Goal: Book appointment/travel/reservation

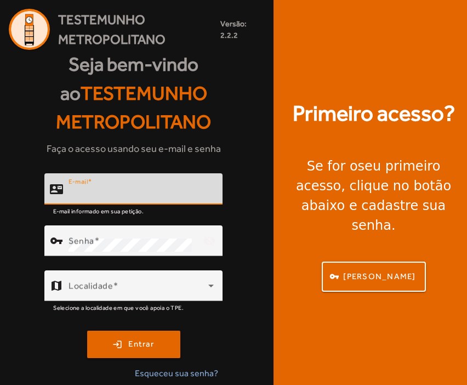
click at [159, 189] on input "E-mail" at bounding box center [140, 193] width 145 height 13
click at [208, 188] on input "E-mail" at bounding box center [140, 193] width 145 height 13
type input "**********"
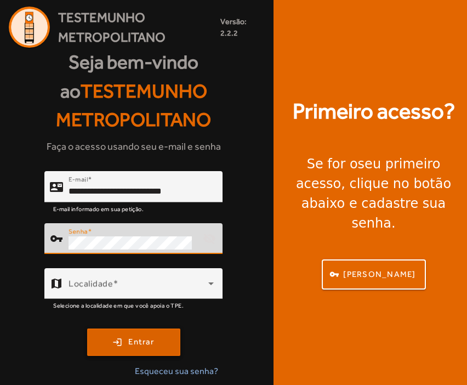
click at [154, 329] on span "submit" at bounding box center [133, 342] width 91 height 26
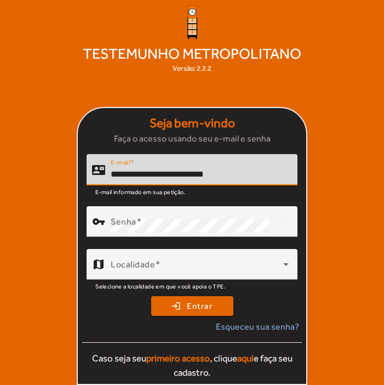
type input "**********"
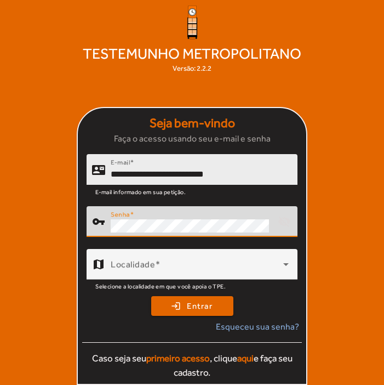
click at [192, 306] on button "login Entrar" at bounding box center [192, 306] width 82 height 20
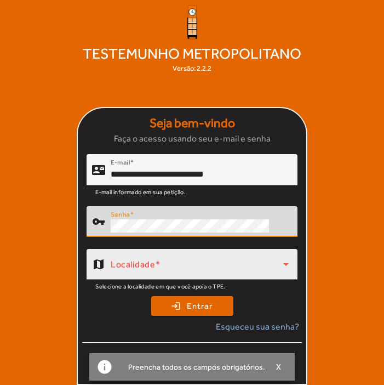
click at [290, 266] on icon at bounding box center [285, 263] width 13 height 13
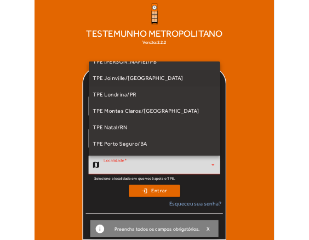
scroll to position [189, 0]
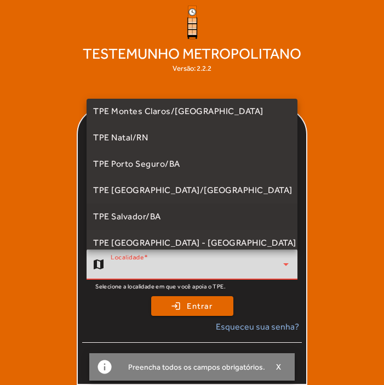
click at [189, 215] on mat-option "TPE Salvador/BA" at bounding box center [192, 216] width 211 height 26
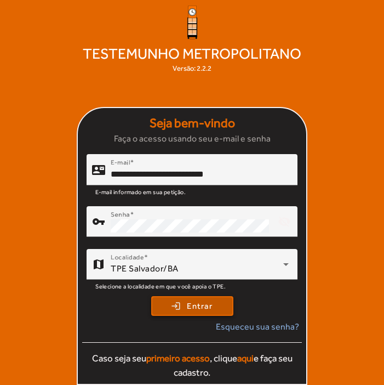
click at [211, 307] on span "Entrar" at bounding box center [200, 306] width 26 height 13
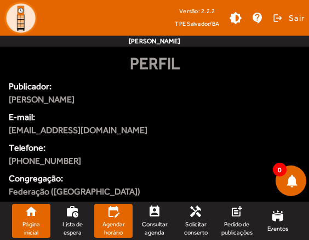
click at [113, 219] on link "edit_calendar Agendar horário" at bounding box center [113, 221] width 38 height 34
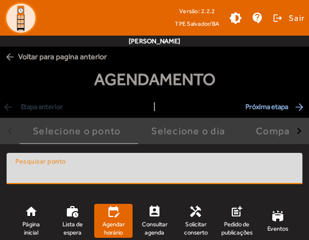
click at [145, 169] on input "Pesquisar ponto" at bounding box center [154, 173] width 278 height 13
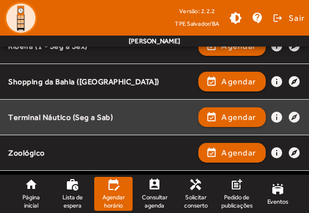
scroll to position [1225, 0]
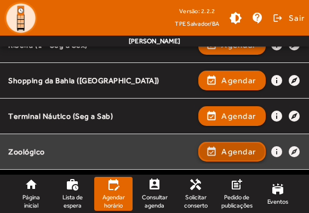
click at [221, 152] on span "Agendar" at bounding box center [238, 151] width 35 height 13
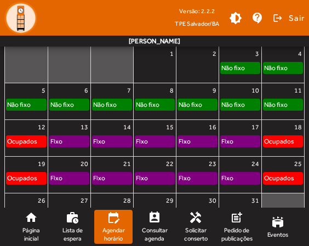
scroll to position [208, 0]
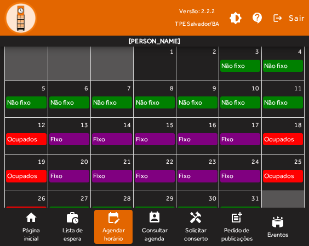
click at [157, 176] on div "Fixo" at bounding box center [154, 175] width 39 height 11
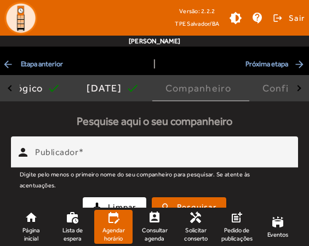
scroll to position [94, 0]
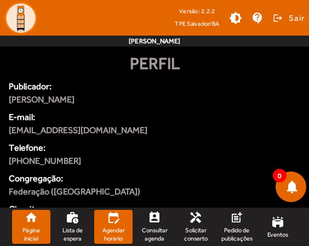
click at [110, 215] on mat-icon "edit_calendar" at bounding box center [113, 217] width 13 height 13
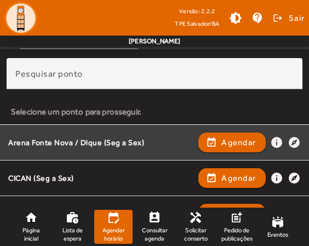
scroll to position [118, 0]
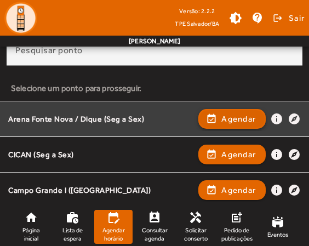
click at [222, 116] on span "Agendar" at bounding box center [238, 118] width 35 height 13
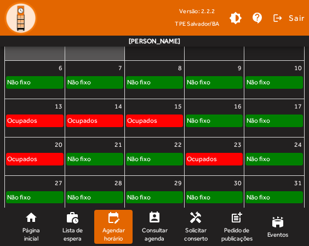
scroll to position [238, 0]
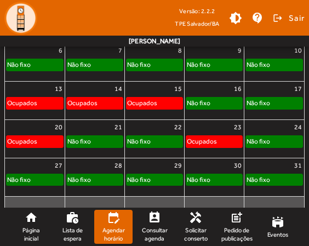
click at [167, 141] on div "Não fixo" at bounding box center [155, 141] width 56 height 11
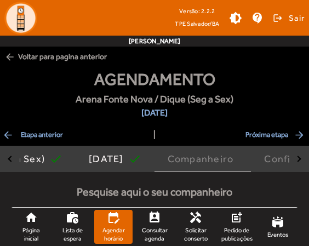
scroll to position [94, 0]
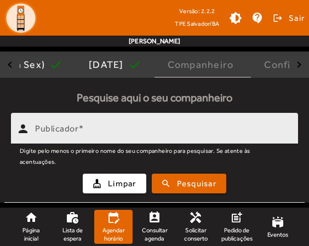
click at [168, 134] on input "Publicador" at bounding box center [162, 133] width 254 height 13
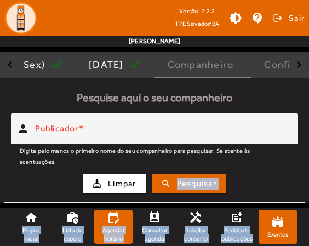
drag, startPoint x: 273, startPoint y: 182, endPoint x: 278, endPoint y: 234, distance: 51.7
click at [278, 234] on app-agenda-tpe "Versão: 2.2.2 TPE Salvador/BA brightness_medium contact_support logout Sair [PE…" at bounding box center [154, 76] width 309 height 341
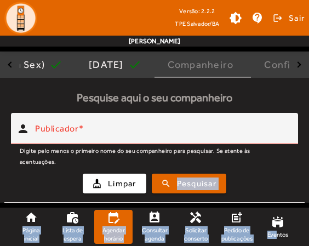
click at [283, 175] on div "cleaning_services Limpar search Pesquisar" at bounding box center [154, 183] width 287 height 37
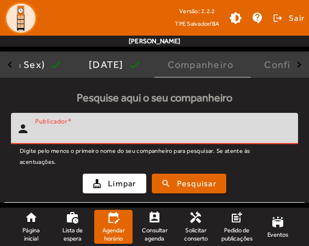
click at [121, 127] on input "Publicador" at bounding box center [162, 133] width 254 height 13
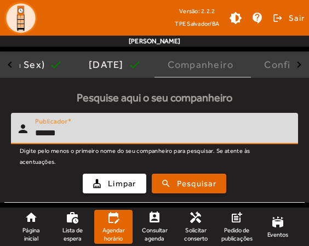
type input "******"
click at [189, 183] on button "search Pesquisar" at bounding box center [189, 184] width 74 height 20
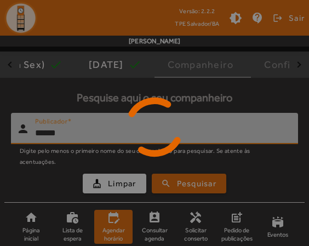
scroll to position [166, 0]
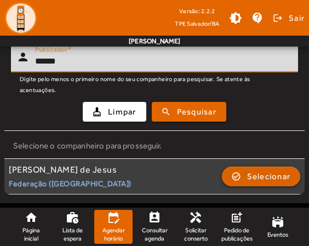
click at [269, 175] on span "Selecionar" at bounding box center [269, 176] width 44 height 13
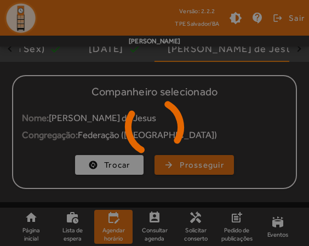
scroll to position [110, 0]
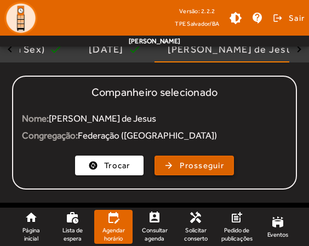
click at [221, 166] on span "Prosseguir" at bounding box center [202, 165] width 44 height 13
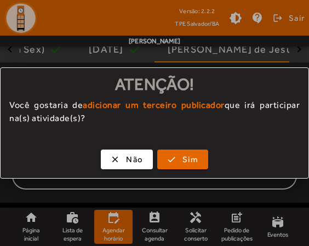
scroll to position [0, 0]
click at [196, 162] on span "Sim" at bounding box center [190, 159] width 16 height 13
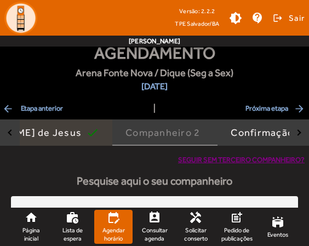
scroll to position [56, 0]
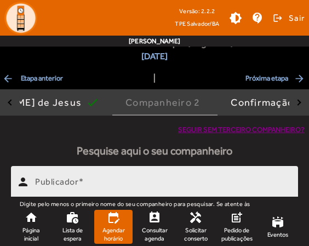
click at [183, 181] on input "Publicador" at bounding box center [162, 186] width 254 height 13
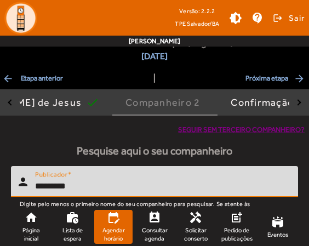
type input "*********"
click at [189, 236] on button "search Pesquisar" at bounding box center [189, 237] width 74 height 20
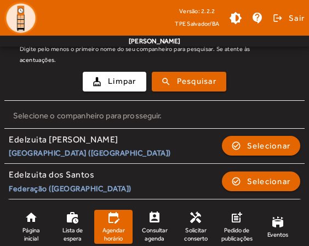
scroll to position [216, 0]
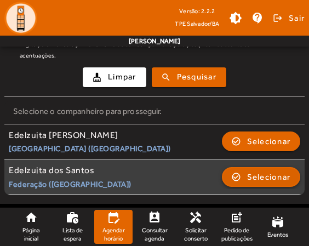
click at [262, 178] on span "Selecionar" at bounding box center [269, 176] width 44 height 13
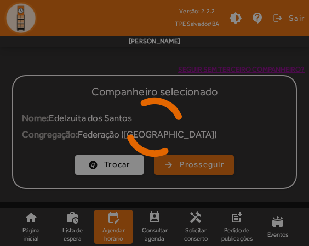
scroll to position [124, 0]
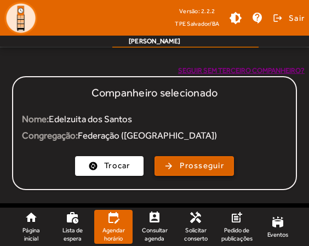
click at [173, 162] on span "button" at bounding box center [194, 166] width 77 height 26
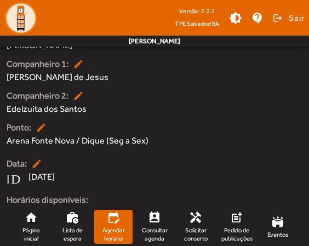
scroll to position [278, 0]
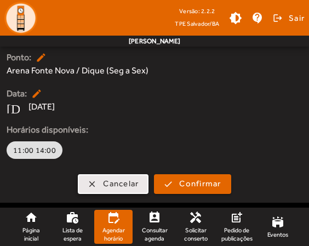
click at [132, 182] on span "Cancelar" at bounding box center [121, 183] width 36 height 13
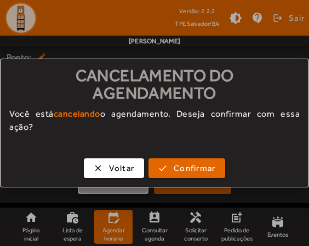
scroll to position [0, 0]
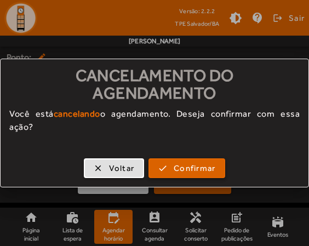
click at [167, 160] on span "button" at bounding box center [187, 168] width 74 height 26
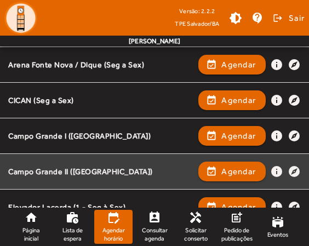
scroll to position [187, 0]
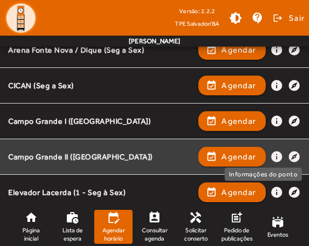
click at [277, 154] on mat-icon "info" at bounding box center [276, 156] width 13 height 13
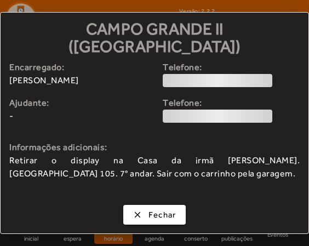
scroll to position [0, 0]
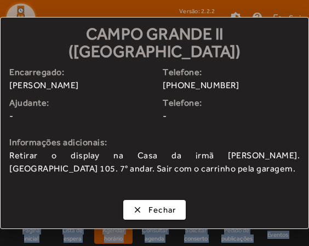
drag, startPoint x: 296, startPoint y: 226, endPoint x: 300, endPoint y: 261, distance: 35.3
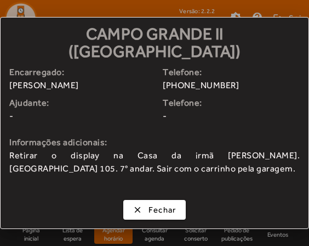
click at [244, 154] on span "Retirar o display na Casa da irmã [PERSON_NAME]. [GEOGRAPHIC_DATA] 105. 7° anda…" at bounding box center [154, 162] width 290 height 26
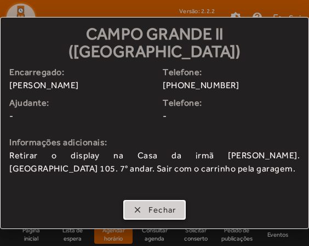
click at [174, 204] on span "Fechar" at bounding box center [162, 210] width 28 height 13
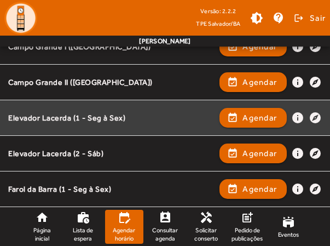
scroll to position [245, 0]
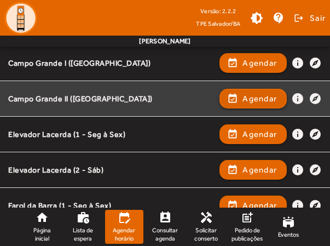
click at [260, 104] on span "Agendar" at bounding box center [260, 98] width 35 height 13
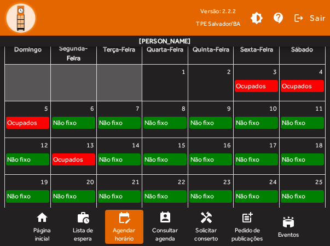
scroll to position [207, 0]
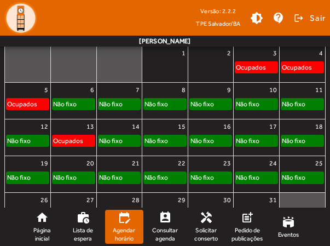
click at [164, 178] on div "Não fixo" at bounding box center [156, 177] width 25 height 11
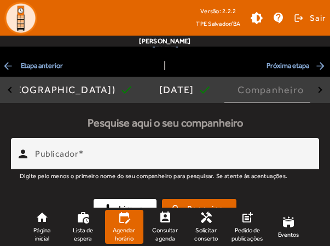
scroll to position [94, 0]
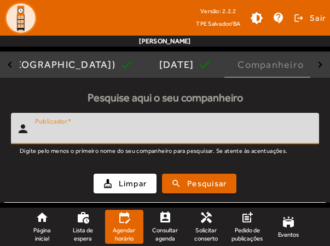
click at [174, 127] on input "Publicador" at bounding box center [173, 133] width 276 height 13
type input "*********"
click at [200, 183] on button "search Pesquisar" at bounding box center [199, 184] width 74 height 20
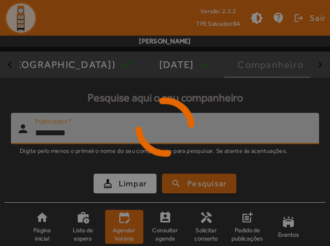
scroll to position [201, 0]
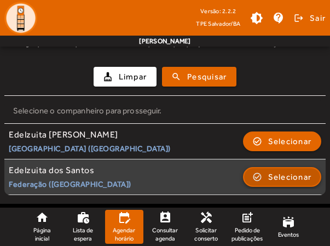
click at [268, 176] on span "Selecionar" at bounding box center [290, 176] width 44 height 13
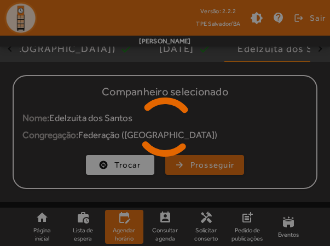
scroll to position [110, 0]
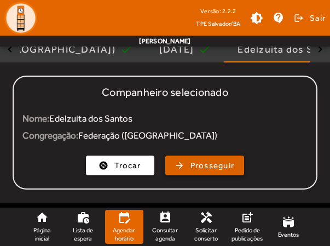
click at [202, 161] on span "Prosseguir" at bounding box center [213, 165] width 44 height 13
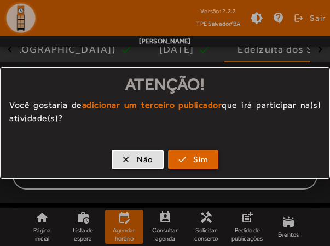
click at [200, 160] on span "Sim" at bounding box center [201, 159] width 16 height 13
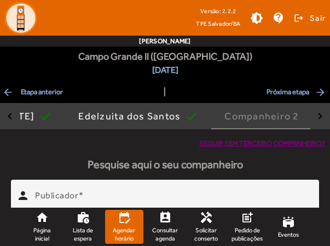
scroll to position [60, 0]
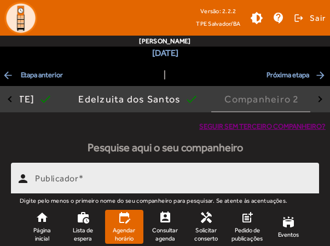
click at [179, 179] on input "Publicador" at bounding box center [173, 182] width 276 height 13
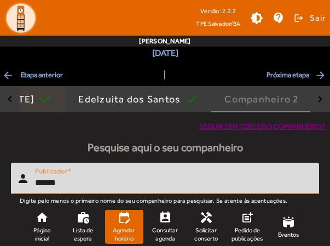
type input "******"
click at [200, 232] on button "search Pesquisar" at bounding box center [199, 233] width 74 height 20
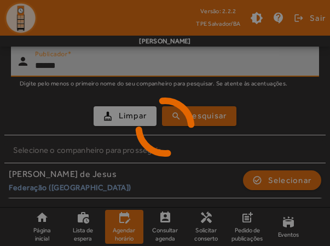
scroll to position [181, 0]
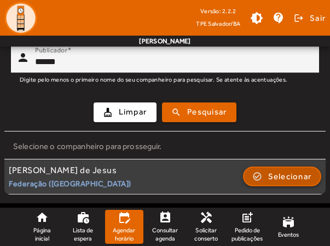
click at [262, 177] on span "button" at bounding box center [282, 176] width 77 height 26
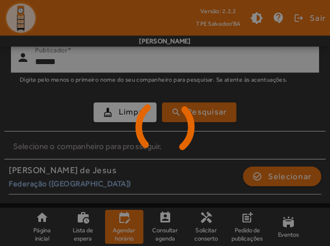
scroll to position [124, 0]
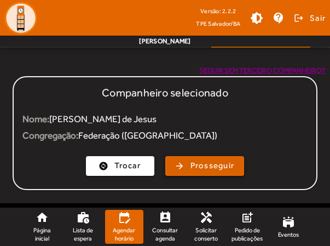
click at [213, 160] on span "Prosseguir" at bounding box center [213, 165] width 44 height 13
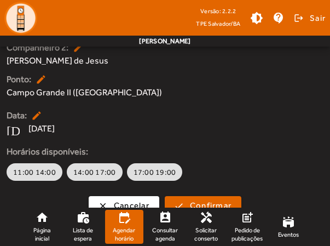
scroll to position [271, 0]
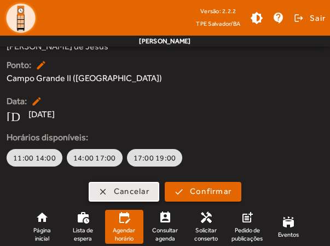
click at [138, 187] on span "Cancelar" at bounding box center [132, 191] width 36 height 13
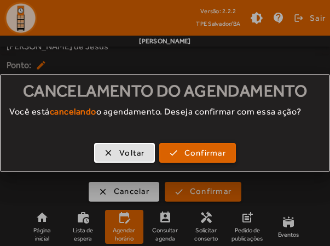
click at [181, 152] on span "button" at bounding box center [197, 153] width 74 height 26
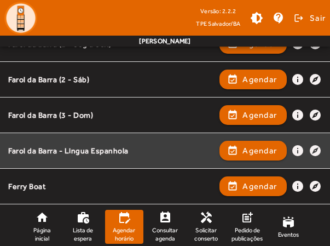
scroll to position [385, 0]
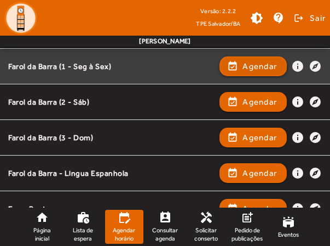
click at [263, 62] on span "Agendar" at bounding box center [260, 66] width 35 height 13
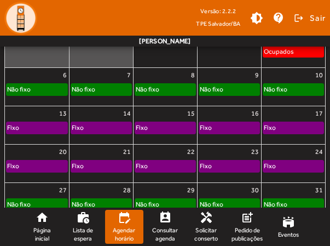
scroll to position [231, 0]
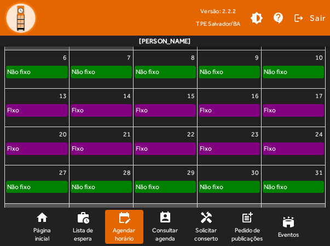
click at [168, 32] on mat-toolbar-row "Versão: 2.2.2 TPE Salvador/BA brightness_medium contact_support logout Sair" at bounding box center [165, 18] width 330 height 36
drag, startPoint x: 117, startPoint y: 28, endPoint x: 117, endPoint y: 48, distance: 19.7
click at [117, 47] on mat-toolbar "Versão: 2.2.2 TPE Salvador/BA brightness_medium contact_support logout Sair [PE…" at bounding box center [165, 23] width 330 height 47
click at [113, 36] on mat-toolbar-row "[PERSON_NAME]" at bounding box center [165, 41] width 330 height 11
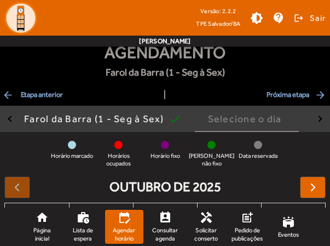
scroll to position [0, 0]
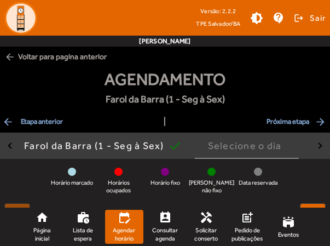
click at [60, 55] on span "arrow_back Voltar para pagina anterior" at bounding box center [165, 57] width 330 height 20
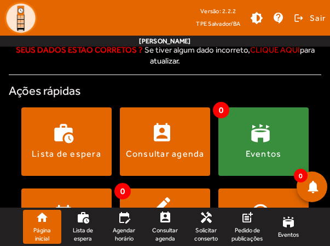
scroll to position [196, 0]
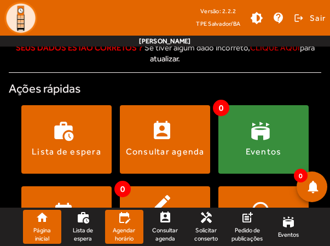
click at [127, 224] on mat-icon "edit_calendar" at bounding box center [124, 217] width 13 height 13
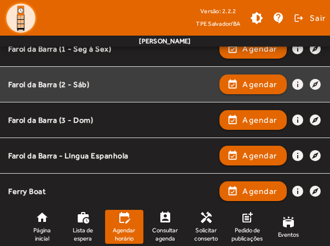
scroll to position [385, 0]
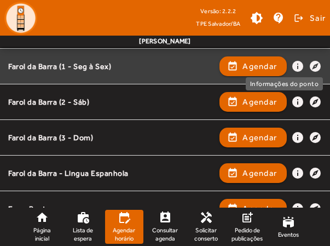
click at [300, 70] on mat-icon "info" at bounding box center [297, 66] width 13 height 13
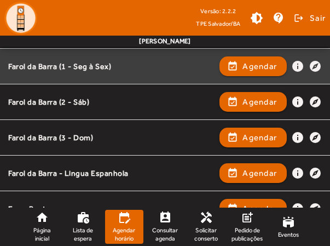
scroll to position [0, 0]
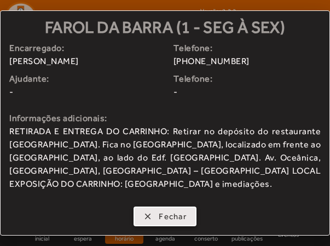
click at [187, 215] on span "button" at bounding box center [165, 216] width 61 height 26
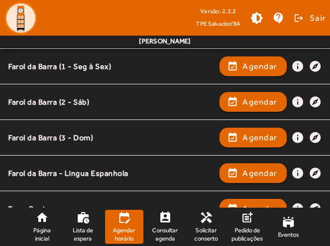
scroll to position [385, 0]
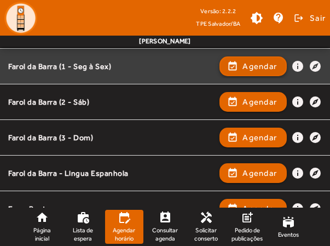
click at [259, 62] on span "Agendar" at bounding box center [260, 66] width 35 height 13
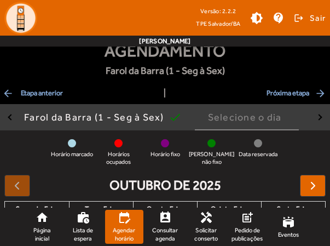
scroll to position [0, 0]
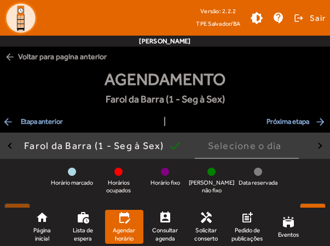
click at [89, 59] on span "arrow_back Voltar para pagina anterior" at bounding box center [165, 57] width 330 height 20
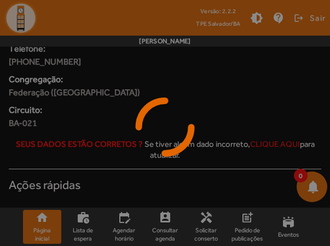
scroll to position [106, 0]
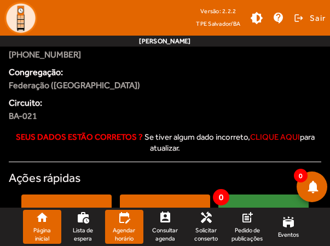
click at [135, 238] on span "Agendar horário" at bounding box center [125, 234] width 30 height 16
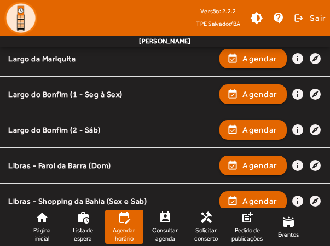
scroll to position [644, 0]
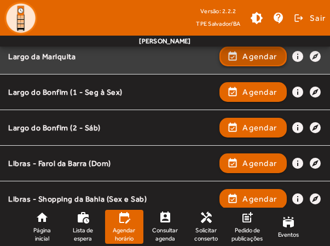
click at [224, 58] on span "button" at bounding box center [253, 56] width 65 height 26
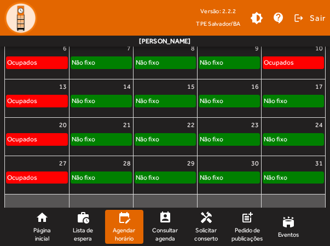
scroll to position [243, 0]
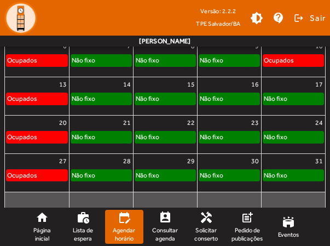
click at [184, 136] on div "Não fixo" at bounding box center [165, 136] width 60 height 11
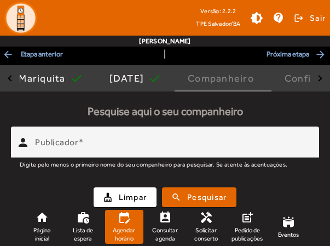
scroll to position [94, 0]
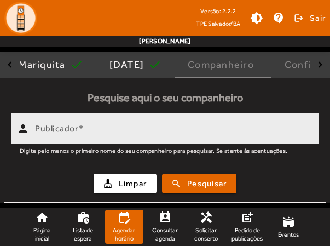
click at [163, 134] on input "Publicador" at bounding box center [173, 133] width 276 height 13
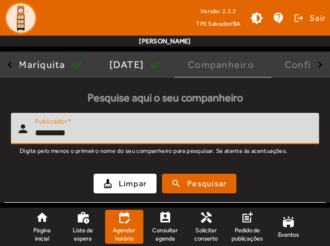
type input "*********"
click at [200, 183] on button "search Pesquisar" at bounding box center [199, 184] width 74 height 20
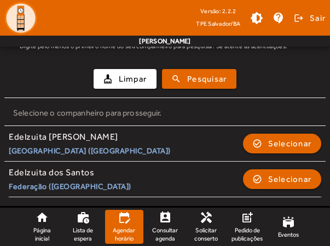
scroll to position [201, 0]
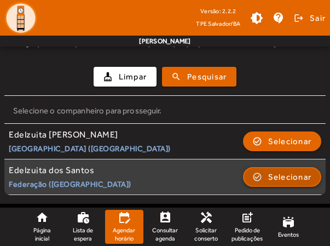
click at [291, 173] on span "Selecionar" at bounding box center [290, 176] width 44 height 13
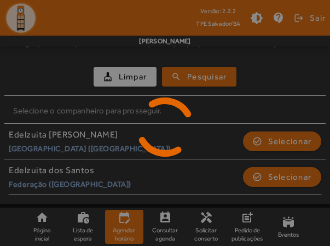
scroll to position [110, 0]
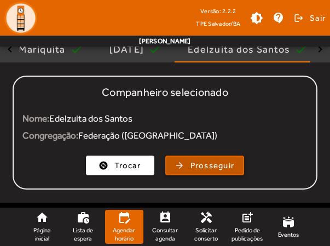
click at [206, 162] on span "Prosseguir" at bounding box center [213, 165] width 44 height 13
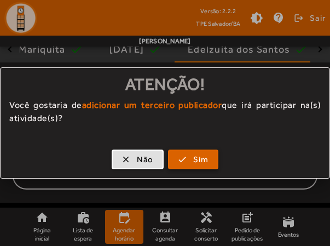
click at [207, 156] on span "Sim" at bounding box center [201, 159] width 16 height 13
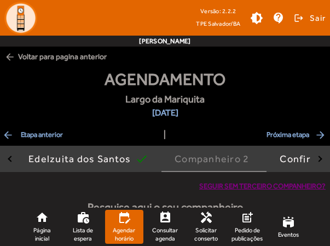
scroll to position [109, 0]
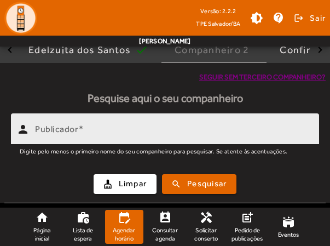
click at [202, 137] on input "Publicador" at bounding box center [173, 133] width 276 height 13
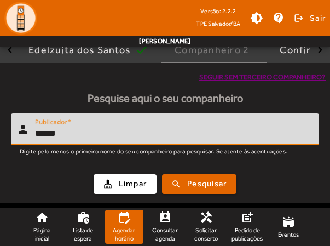
type input "******"
click at [200, 183] on button "search Pesquisar" at bounding box center [199, 184] width 74 height 20
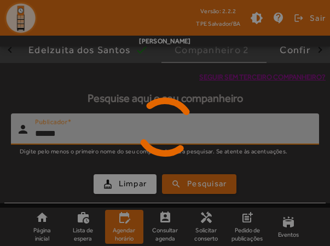
scroll to position [181, 0]
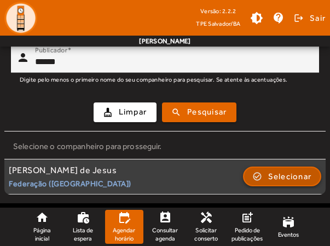
click at [272, 170] on span "Selecionar" at bounding box center [290, 176] width 44 height 13
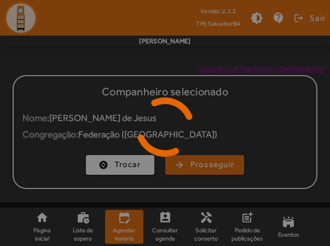
scroll to position [124, 0]
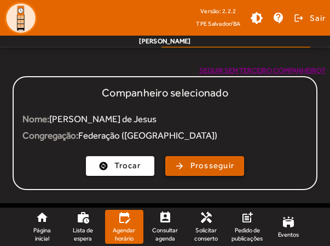
click at [214, 173] on span "button" at bounding box center [205, 166] width 77 height 26
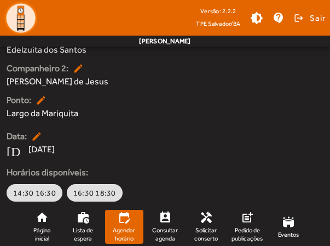
scroll to position [277, 0]
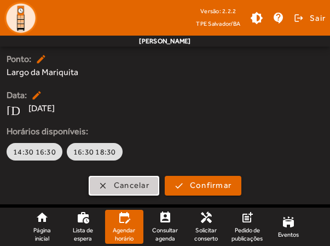
click at [144, 184] on span "Cancelar" at bounding box center [132, 185] width 36 height 13
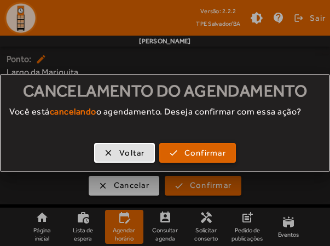
click at [204, 151] on span "Confirmar" at bounding box center [206, 153] width 42 height 13
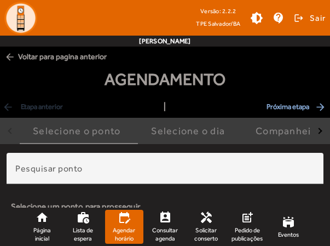
click at [135, 238] on span "Agendar horário" at bounding box center [125, 234] width 30 height 16
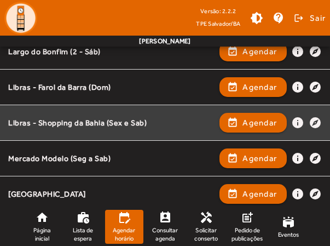
scroll to position [739, 0]
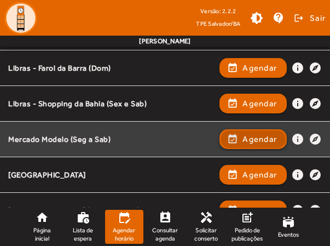
click at [247, 137] on span "Agendar" at bounding box center [260, 139] width 35 height 13
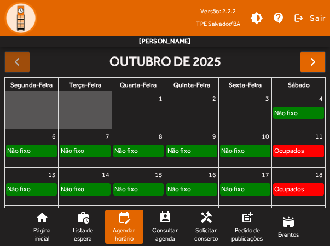
scroll to position [182, 0]
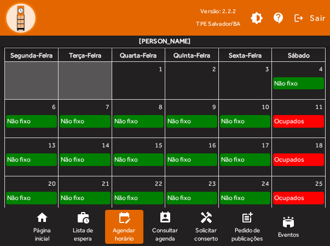
click at [153, 197] on div "Não fixo" at bounding box center [139, 197] width 50 height 11
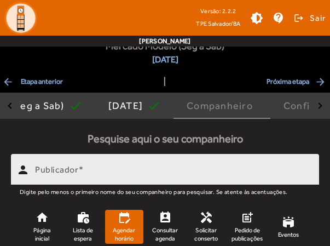
scroll to position [84, 0]
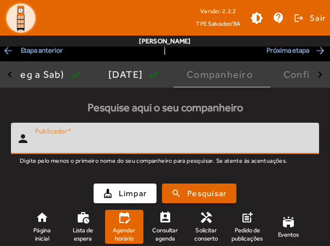
click at [167, 138] on input "Publicador" at bounding box center [173, 142] width 276 height 13
type input "*********"
click at [200, 193] on button "search Pesquisar" at bounding box center [199, 194] width 74 height 20
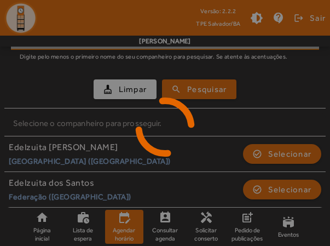
scroll to position [201, 0]
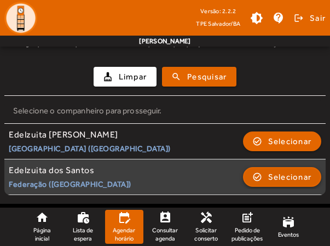
click at [280, 180] on span "Selecionar" at bounding box center [290, 176] width 44 height 13
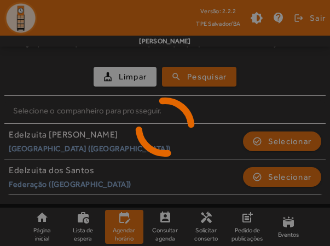
scroll to position [110, 0]
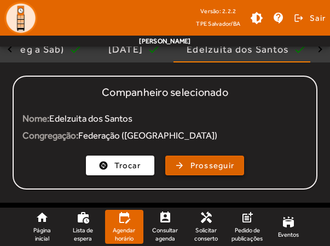
click at [205, 164] on span "Prosseguir" at bounding box center [213, 165] width 44 height 13
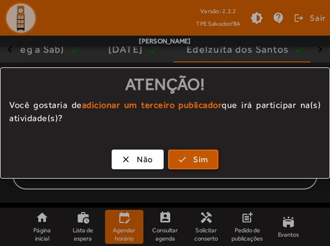
click at [204, 160] on span "Sim" at bounding box center [201, 159] width 16 height 13
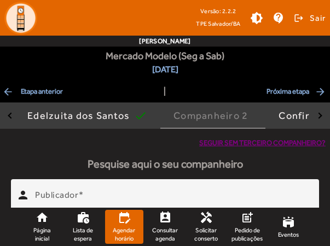
scroll to position [49, 0]
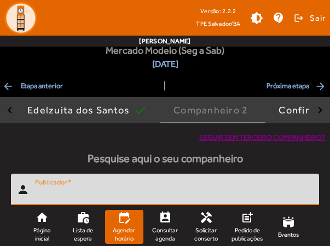
click at [195, 192] on input "Publicador" at bounding box center [173, 193] width 276 height 13
type input "******"
click at [200, 243] on button "search Pesquisar" at bounding box center [199, 244] width 74 height 20
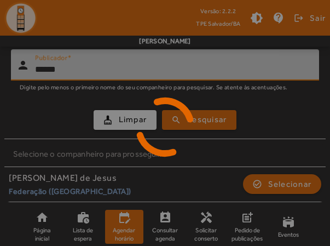
scroll to position [181, 0]
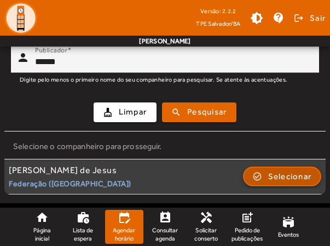
click at [266, 174] on span "button" at bounding box center [282, 176] width 77 height 26
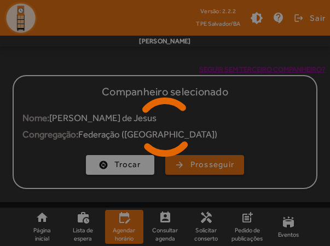
scroll to position [124, 0]
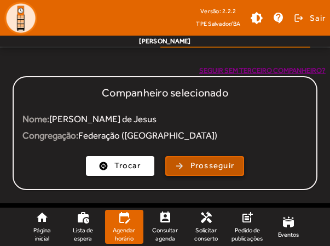
click at [220, 165] on span "Prosseguir" at bounding box center [213, 165] width 44 height 13
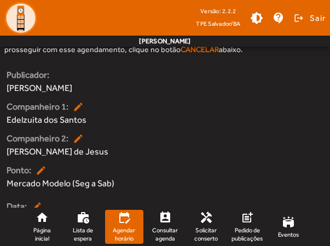
scroll to position [269, 0]
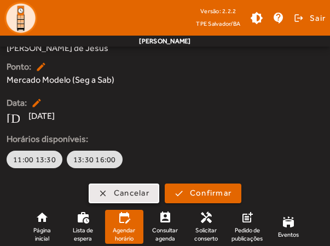
click at [144, 191] on span "Cancelar" at bounding box center [132, 193] width 36 height 13
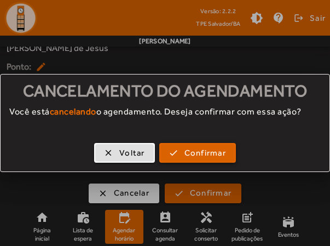
click at [174, 156] on span "button" at bounding box center [197, 153] width 74 height 26
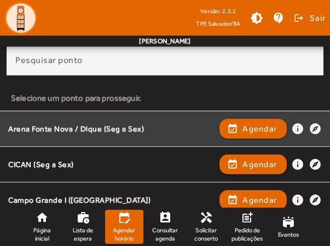
scroll to position [111, 0]
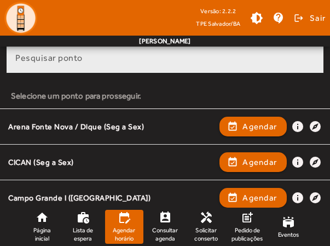
click at [93, 72] on div "Pesquisar ponto" at bounding box center [165, 57] width 300 height 31
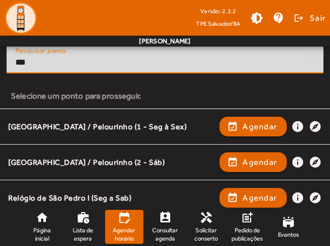
scroll to position [88, 0]
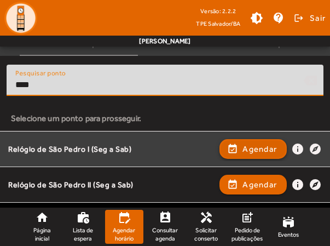
type input "****"
click at [244, 151] on span "Agendar" at bounding box center [260, 148] width 35 height 13
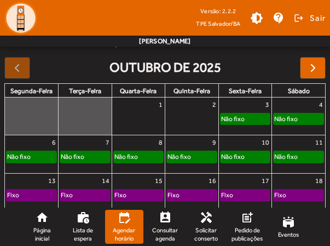
scroll to position [185, 0]
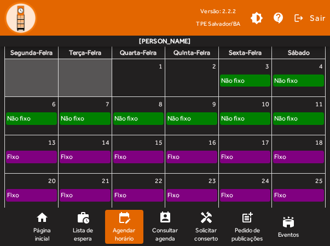
click at [50, 86] on div at bounding box center [31, 83] width 53 height 18
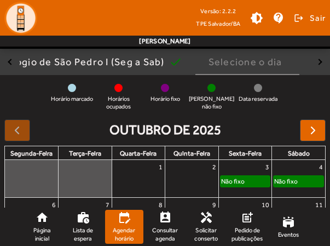
click at [319, 66] on button "button" at bounding box center [321, 62] width 20 height 26
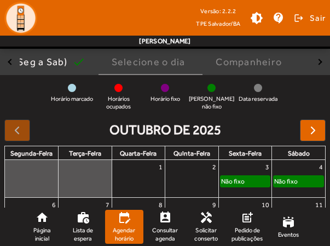
click at [12, 64] on div "button" at bounding box center [11, 62] width 6 height 6
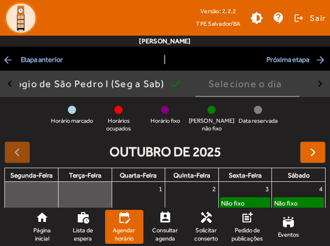
scroll to position [26, 0]
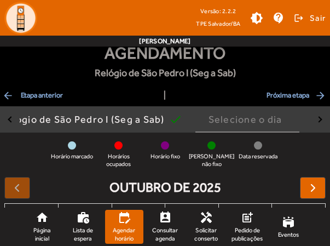
click at [51, 96] on span "arrow_back Etapa anterior" at bounding box center [32, 95] width 61 height 13
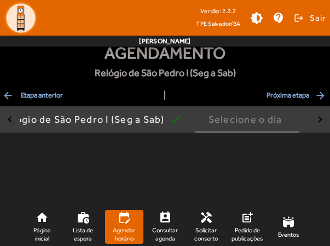
scroll to position [0, 0]
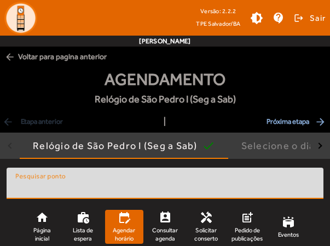
click at [174, 185] on input "Pesquisar ponto" at bounding box center [165, 187] width 300 height 13
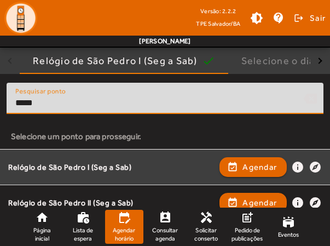
scroll to position [100, 0]
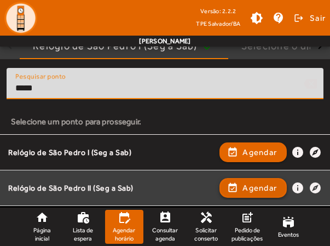
type input "*****"
click at [250, 182] on span "Agendar" at bounding box center [260, 187] width 35 height 13
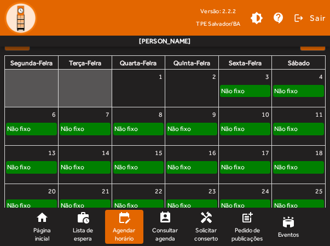
scroll to position [207, 0]
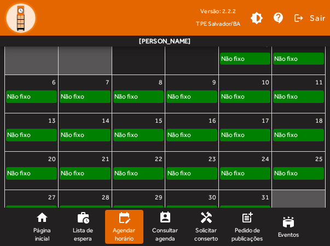
click at [157, 173] on div "Não fixo" at bounding box center [139, 173] width 50 height 11
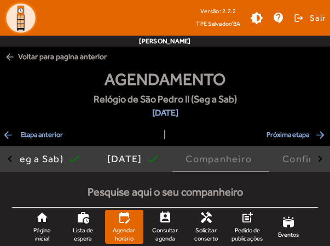
scroll to position [94, 0]
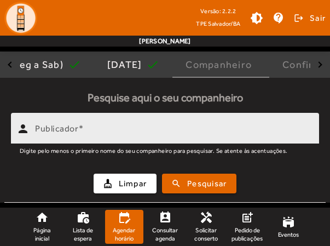
click at [154, 127] on input "Publicador" at bounding box center [173, 133] width 276 height 13
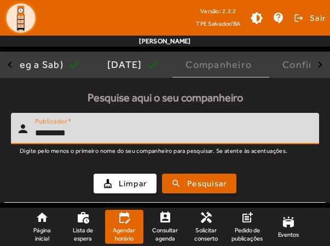
type input "*********"
click at [200, 183] on button "search Pesquisar" at bounding box center [199, 184] width 74 height 20
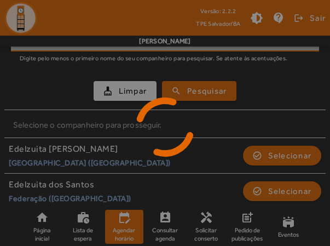
scroll to position [201, 0]
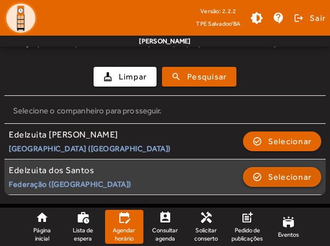
click at [266, 172] on span "button" at bounding box center [282, 177] width 77 height 26
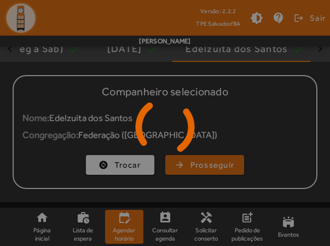
scroll to position [110, 0]
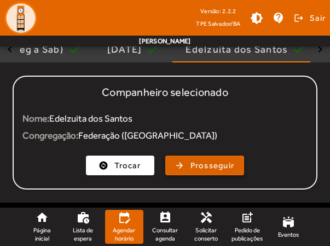
click at [197, 167] on span "Prosseguir" at bounding box center [213, 165] width 44 height 13
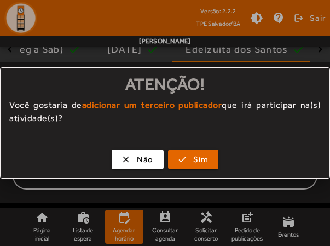
scroll to position [0, 0]
click at [197, 161] on span "Sim" at bounding box center [201, 159] width 16 height 13
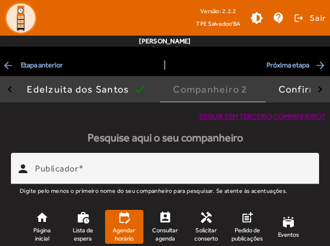
scroll to position [109, 0]
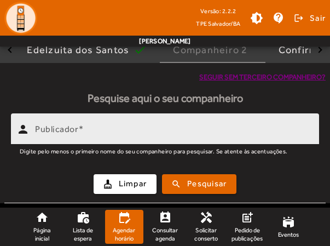
click at [203, 130] on input "Publicador" at bounding box center [173, 133] width 276 height 13
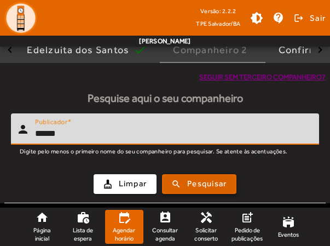
type input "******"
click at [212, 181] on span "Pesquisar" at bounding box center [206, 183] width 39 height 13
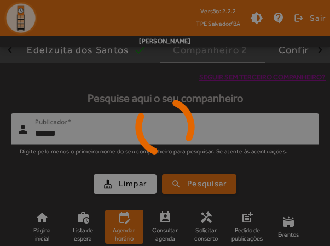
scroll to position [181, 0]
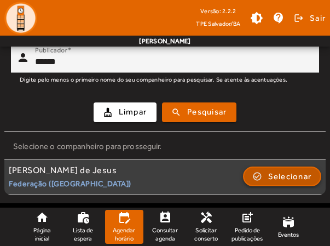
click at [266, 179] on span "button" at bounding box center [282, 176] width 77 height 26
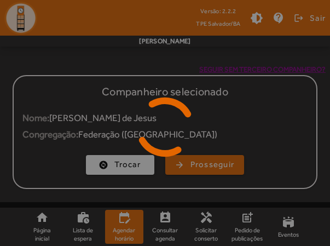
scroll to position [124, 0]
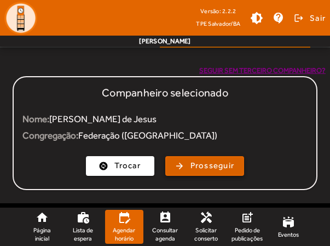
click at [191, 163] on span "Prosseguir" at bounding box center [213, 165] width 44 height 13
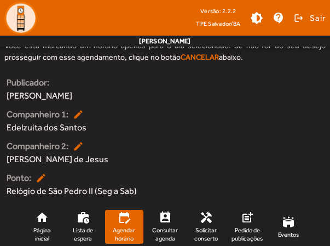
scroll to position [278, 0]
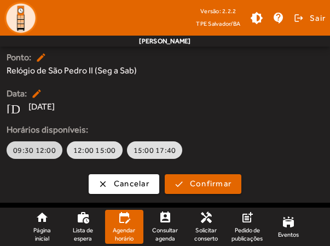
click at [38, 150] on span "09:30 12:00" at bounding box center [34, 150] width 43 height 11
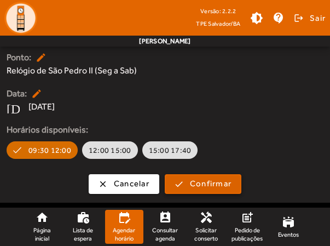
click at [198, 187] on span "Confirmar" at bounding box center [211, 183] width 42 height 13
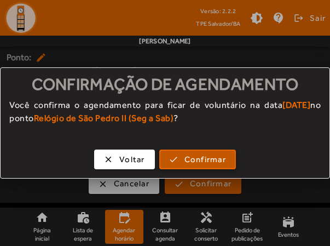
click at [197, 158] on span "Confirmar" at bounding box center [206, 159] width 42 height 13
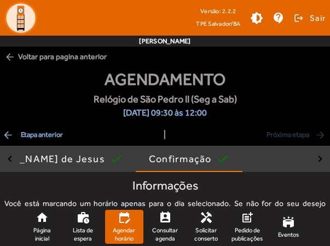
scroll to position [278, 0]
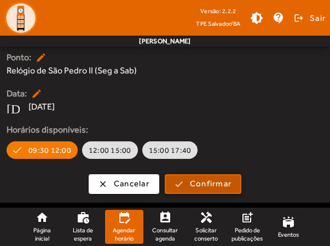
click at [222, 177] on span "submit" at bounding box center [203, 184] width 74 height 26
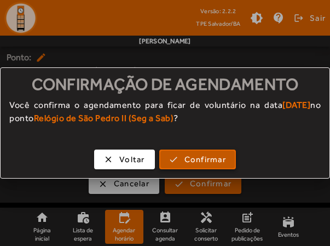
click at [211, 161] on span "Confirmar" at bounding box center [206, 159] width 42 height 13
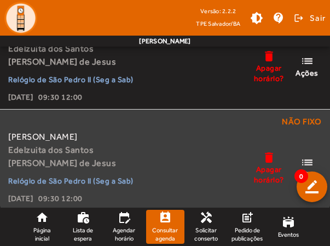
scroll to position [122, 0]
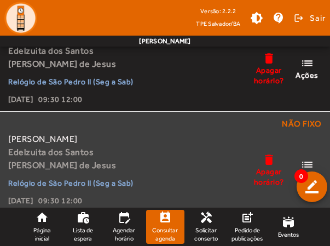
click at [263, 158] on mat-icon "delete" at bounding box center [268, 160] width 13 height 14
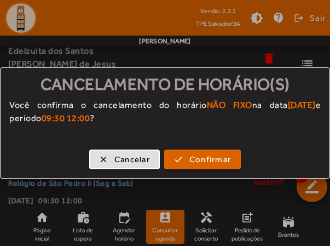
click at [228, 158] on span "Confirmar" at bounding box center [211, 159] width 42 height 13
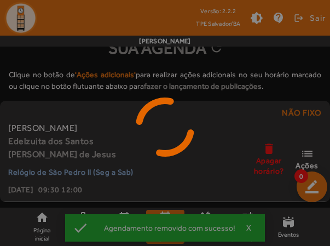
scroll to position [31, 0]
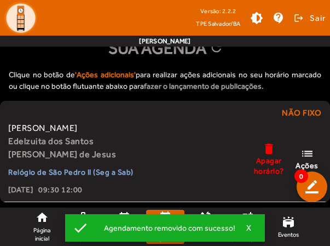
click at [166, 83] on strong "fazer o lançamento de publicações" at bounding box center [203, 86] width 118 height 9
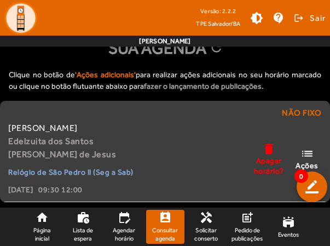
click at [309, 152] on mat-icon "list" at bounding box center [307, 154] width 13 height 14
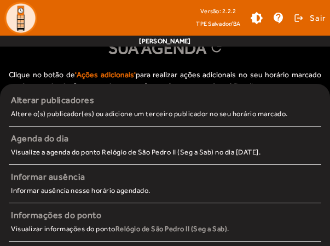
scroll to position [0, 0]
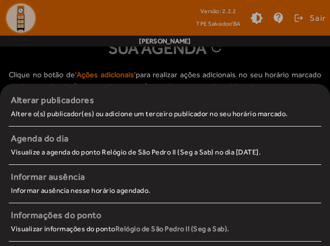
click at [173, 71] on div at bounding box center [165, 123] width 330 height 246
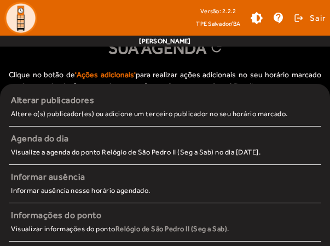
scroll to position [31, 0]
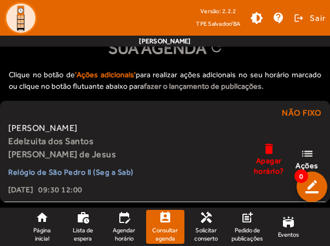
click at [53, 79] on div "Clique no botão de 'Ações adicionais' para realizar ações adicionais no seu hor…" at bounding box center [165, 80] width 330 height 41
drag, startPoint x: 164, startPoint y: 49, endPoint x: 147, endPoint y: 74, distance: 29.9
click at [147, 74] on div "Clique no botão de 'Ações adicionais' para realizar ações adicionais no seu hor…" at bounding box center [165, 80] width 330 height 41
